Goal: Information Seeking & Learning: Compare options

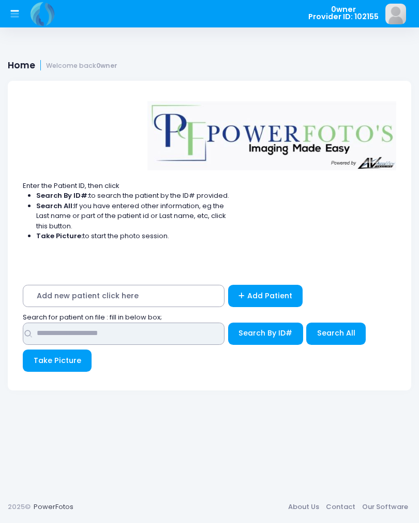
click at [190, 334] on input "text" at bounding box center [124, 333] width 202 height 22
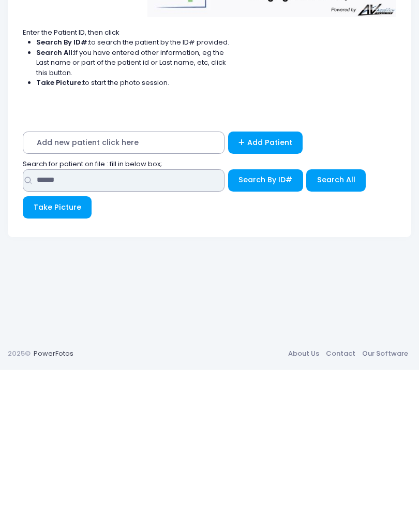
type input "******"
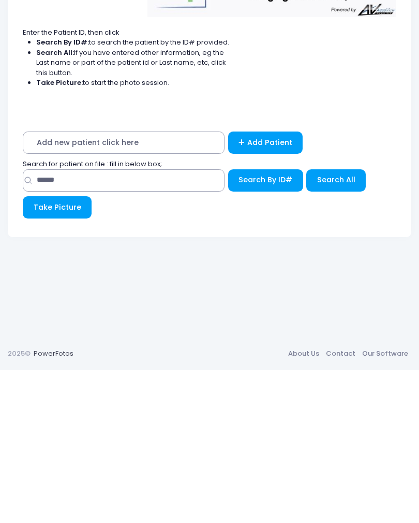
click at [344, 328] on span "Search All" at bounding box center [336, 333] width 38 height 10
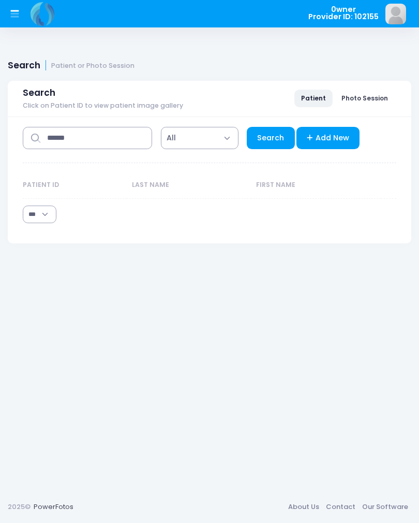
select select "***"
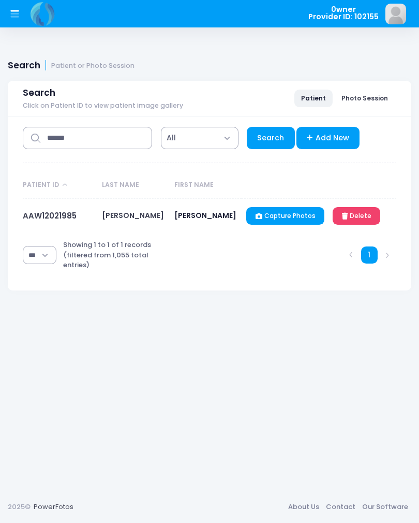
click at [60, 211] on link "AAW12021985" at bounding box center [50, 215] width 54 height 11
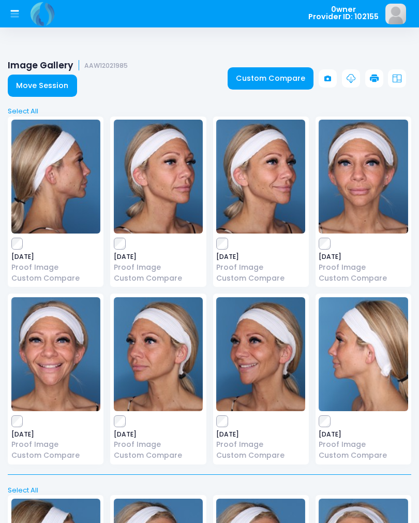
click at [279, 77] on link "Custom Compare" at bounding box center [271, 78] width 86 height 22
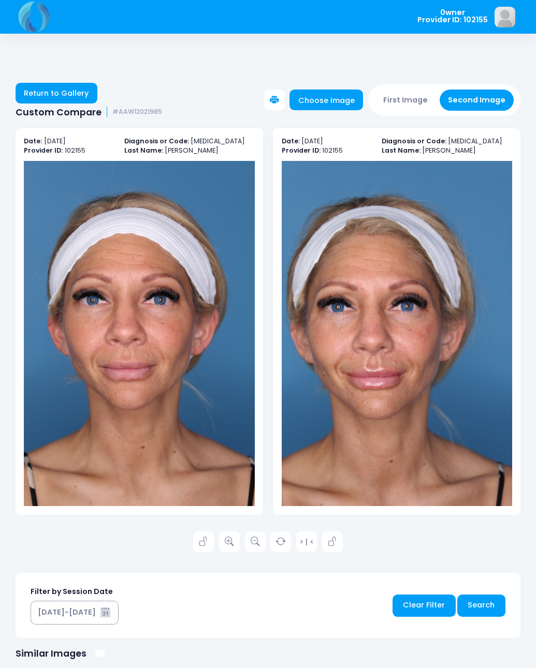
scroll to position [10, 0]
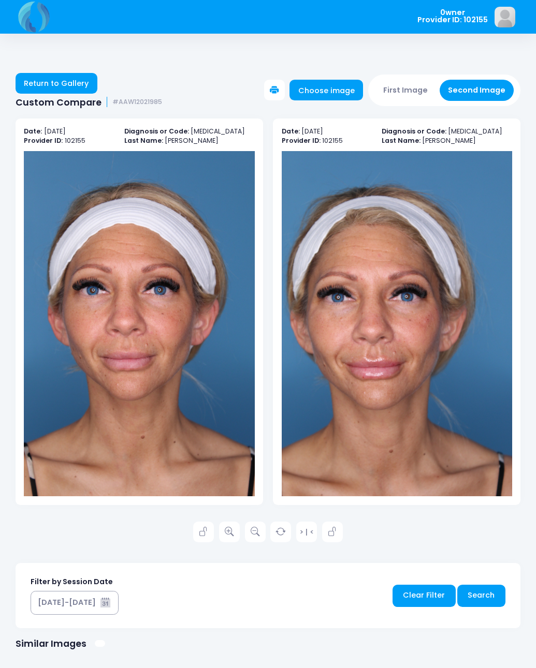
click at [319, 91] on link "Choose image" at bounding box center [325, 90] width 73 height 21
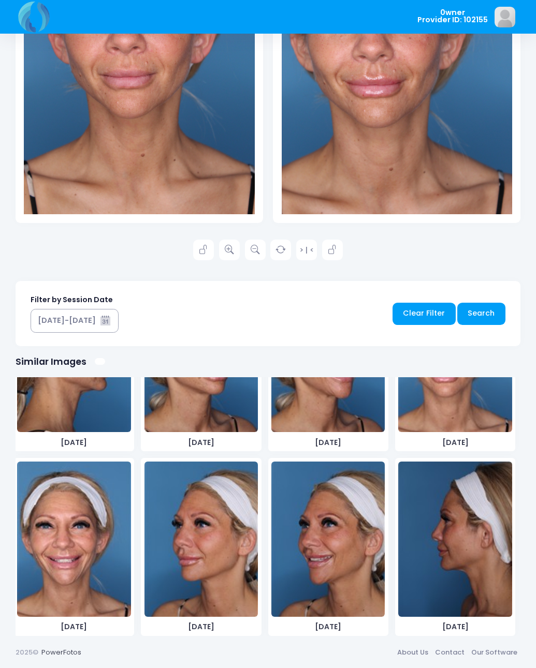
scroll to position [505, 0]
click at [78, 537] on img at bounding box center [73, 539] width 113 height 155
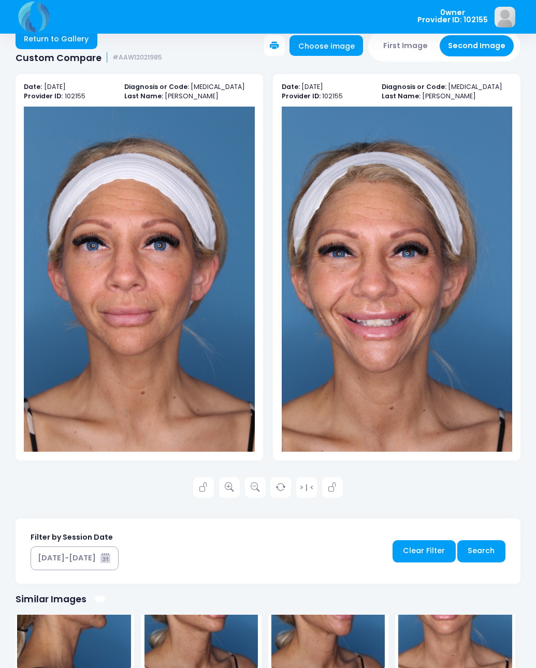
scroll to position [47, 0]
